Goal: Navigation & Orientation: Find specific page/section

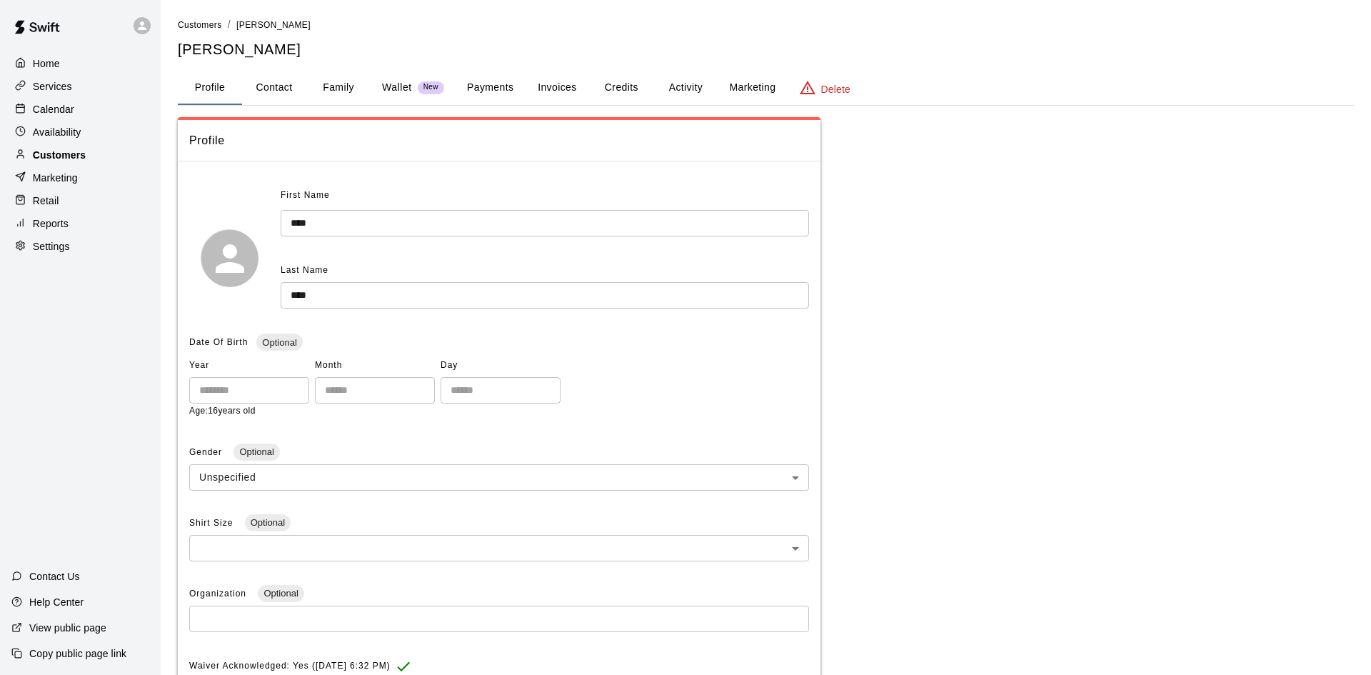
click at [71, 152] on p "Customers" at bounding box center [59, 155] width 53 height 14
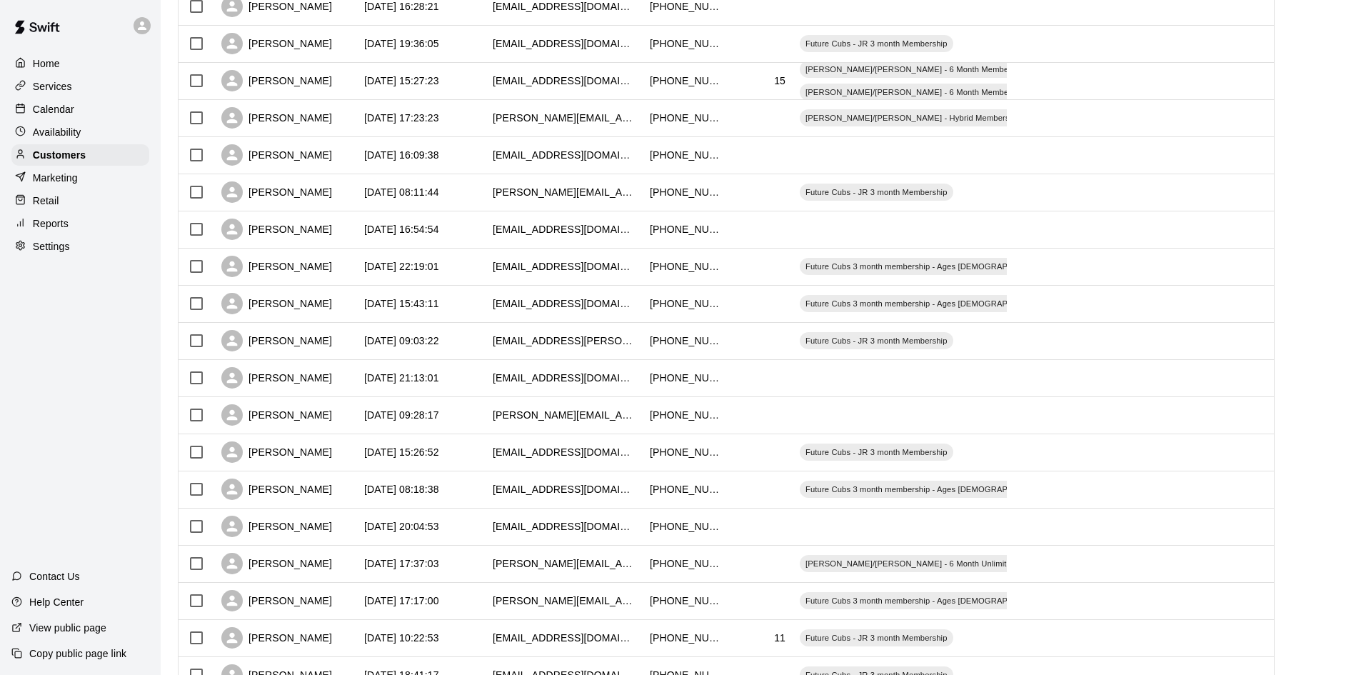
scroll to position [513, 0]
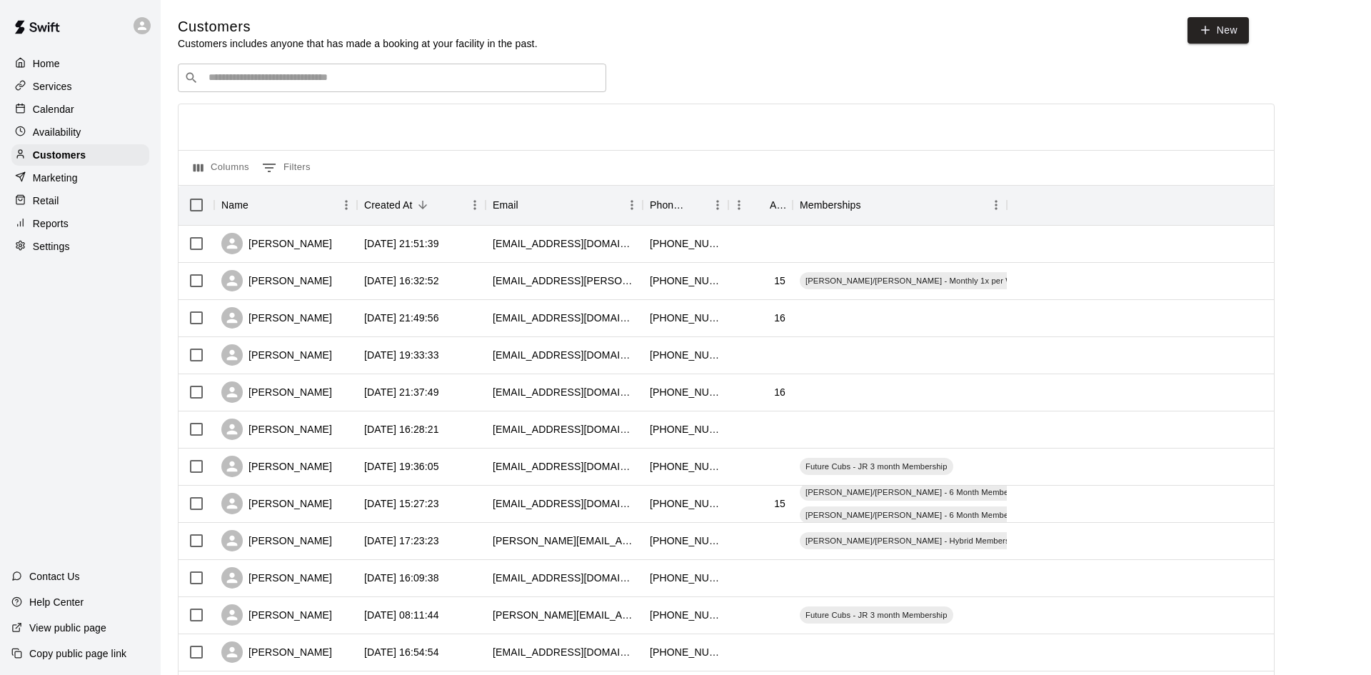
click at [84, 106] on div "Calendar" at bounding box center [80, 109] width 138 height 21
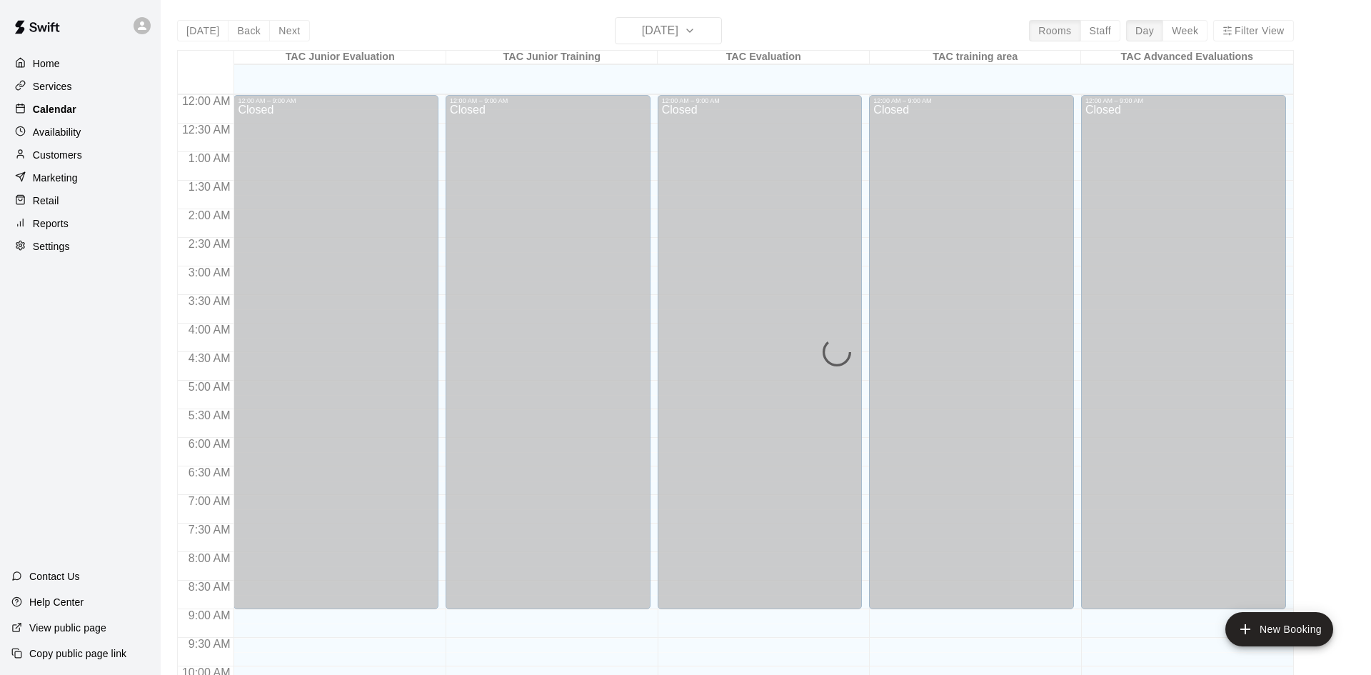
scroll to position [610, 0]
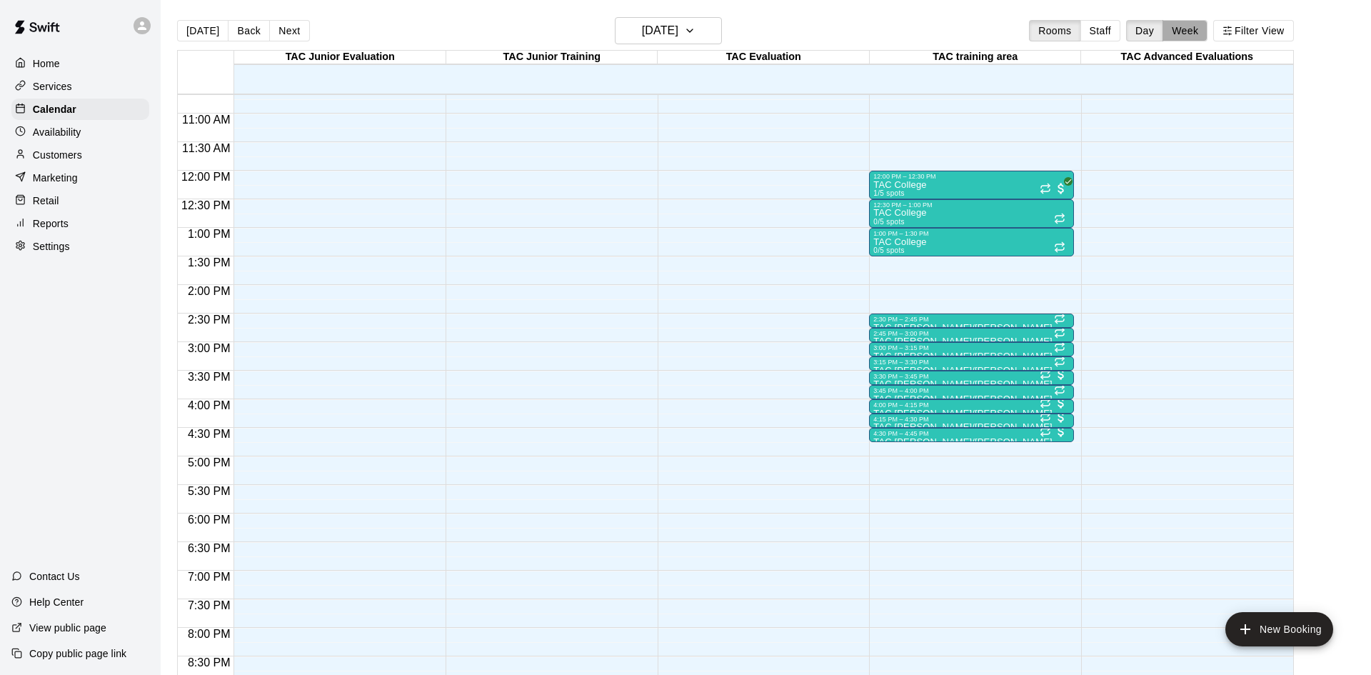
click at [1193, 35] on button "Week" at bounding box center [1185, 30] width 45 height 21
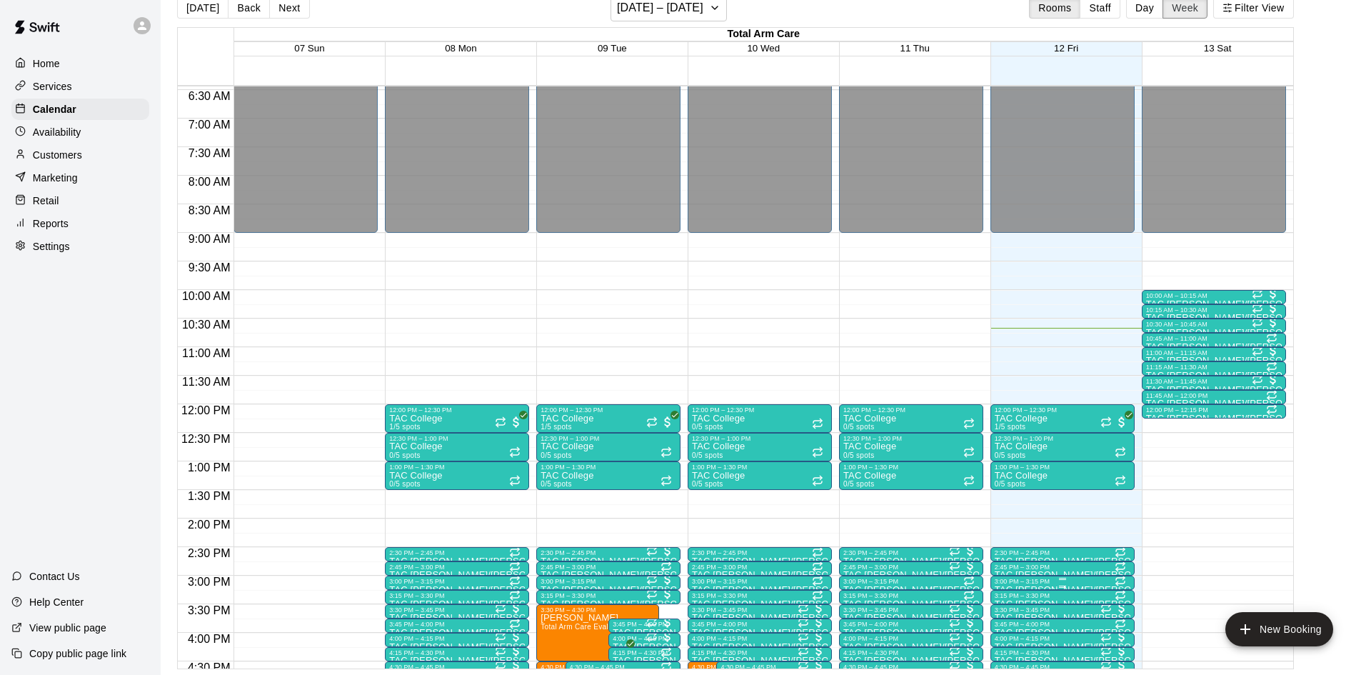
scroll to position [354, 0]
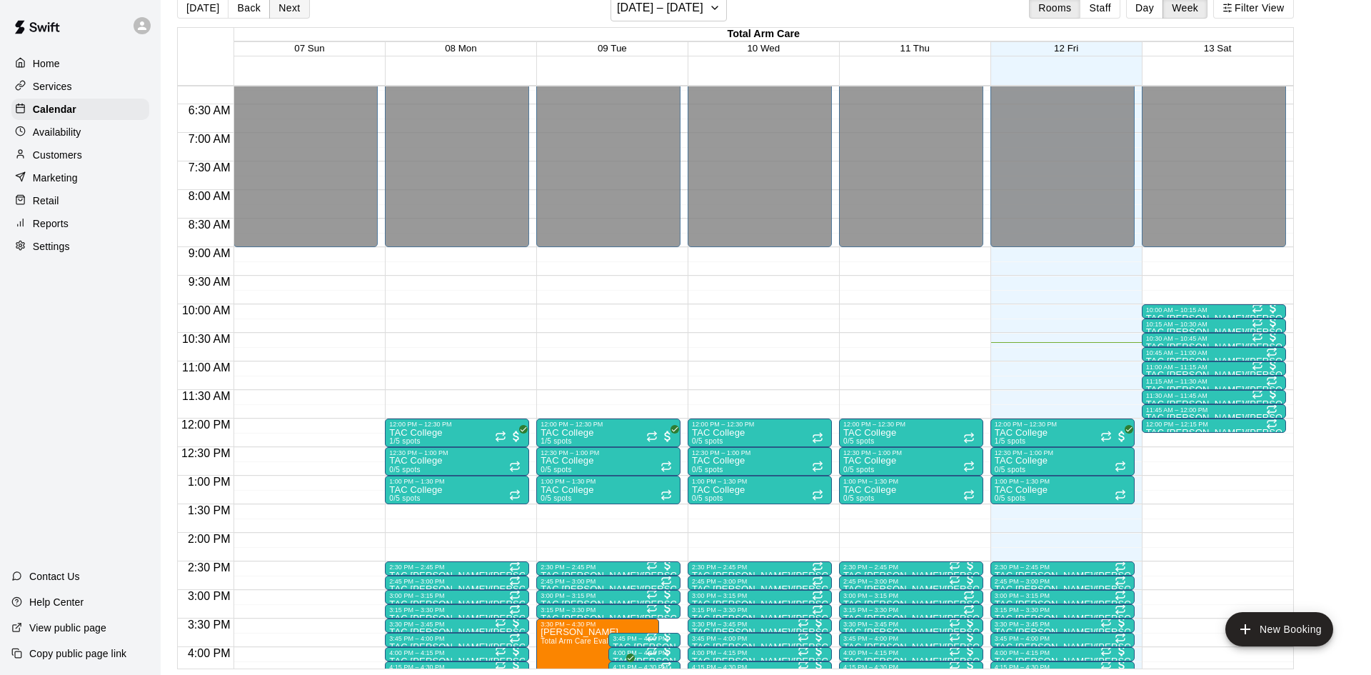
click at [280, 11] on button "Next" at bounding box center [289, 7] width 40 height 21
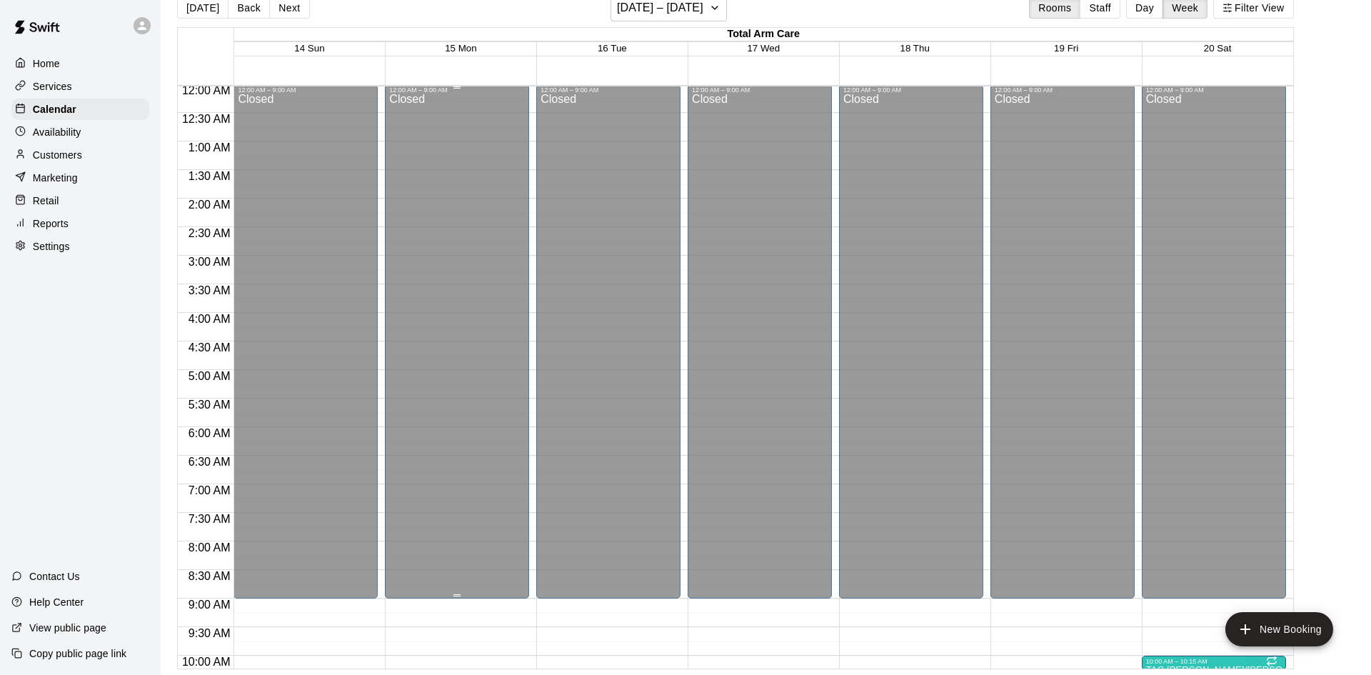
scroll to position [4, 0]
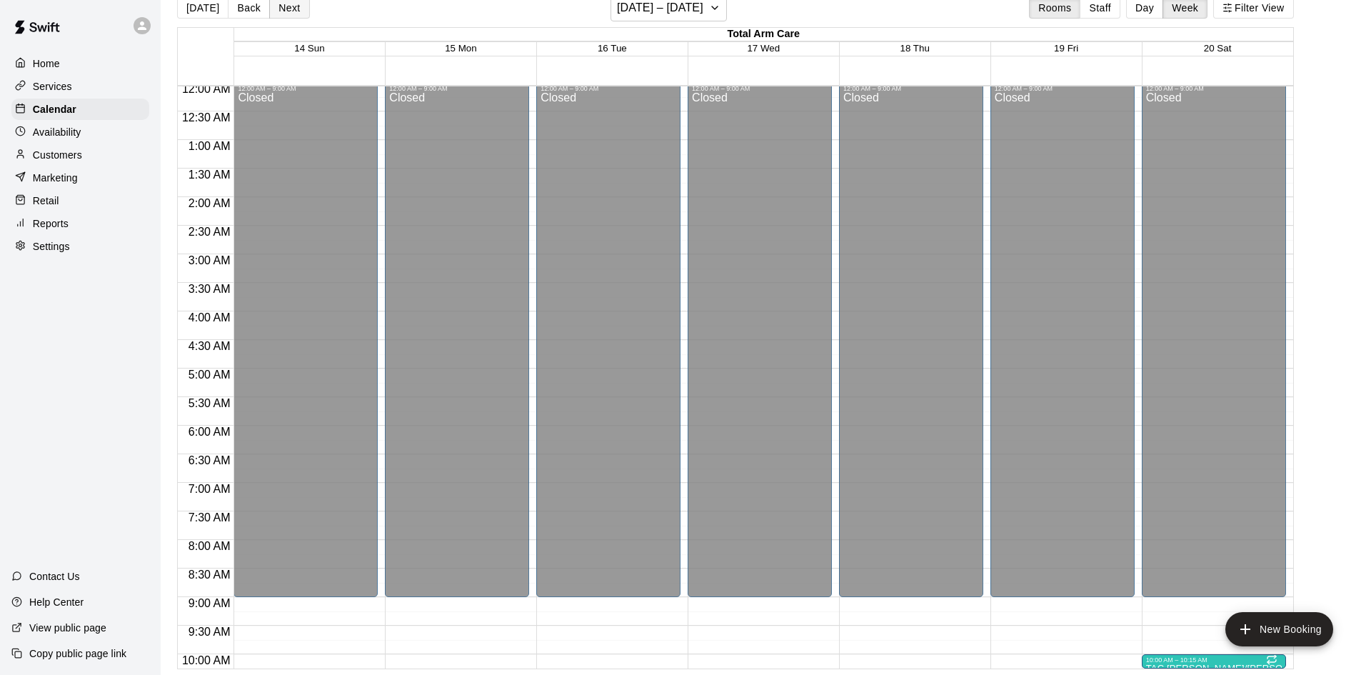
click at [286, 11] on button "Next" at bounding box center [289, 7] width 40 height 21
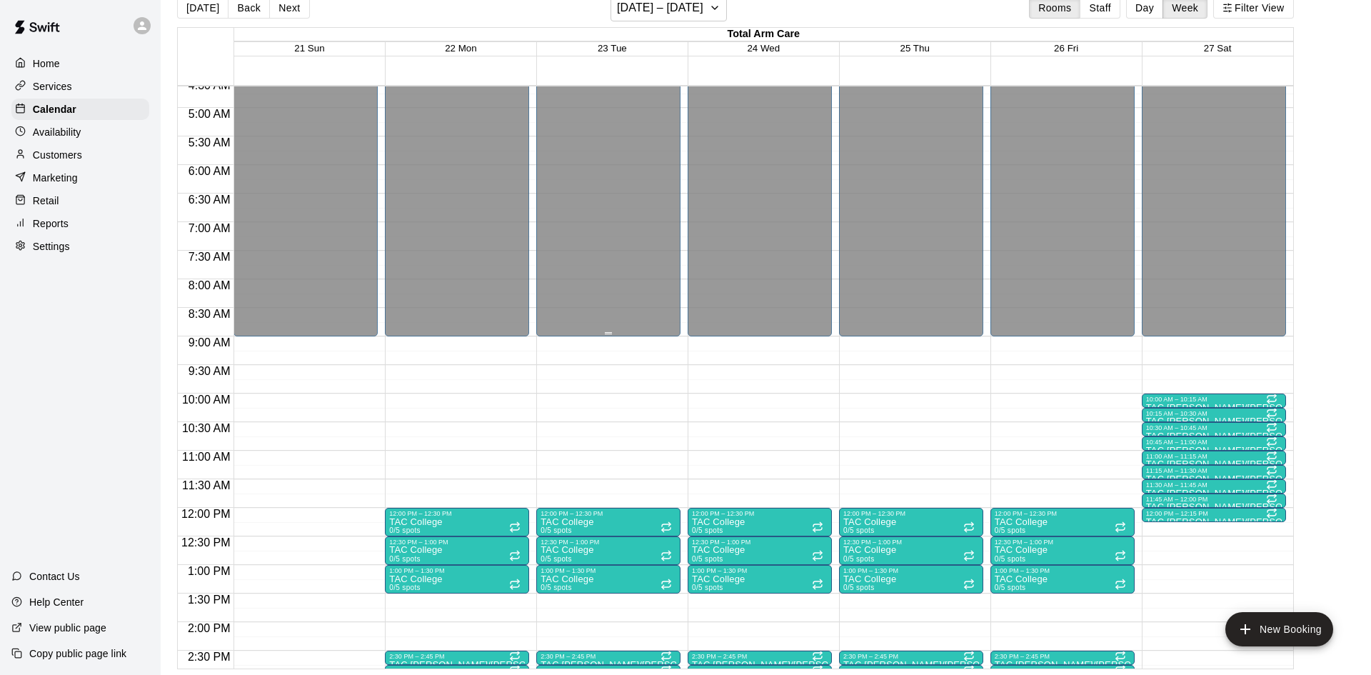
scroll to position [264, 0]
click at [97, 149] on div "Customers" at bounding box center [80, 154] width 138 height 21
